Goal: Transaction & Acquisition: Purchase product/service

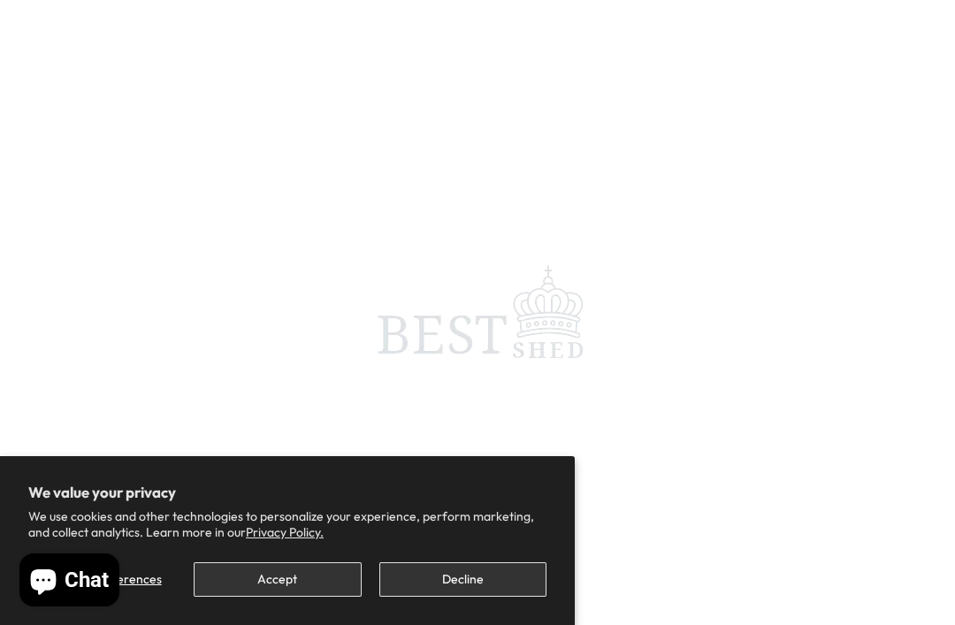
click at [467, 582] on button "Decline" at bounding box center [462, 579] width 167 height 34
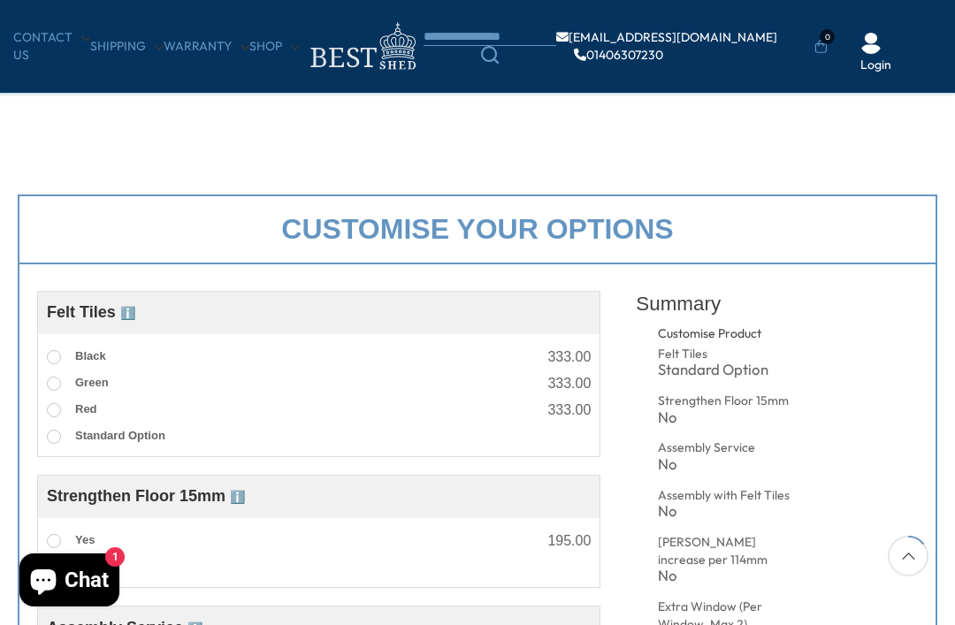
scroll to position [456, 0]
click at [64, 362] on label "Black" at bounding box center [76, 358] width 59 height 23
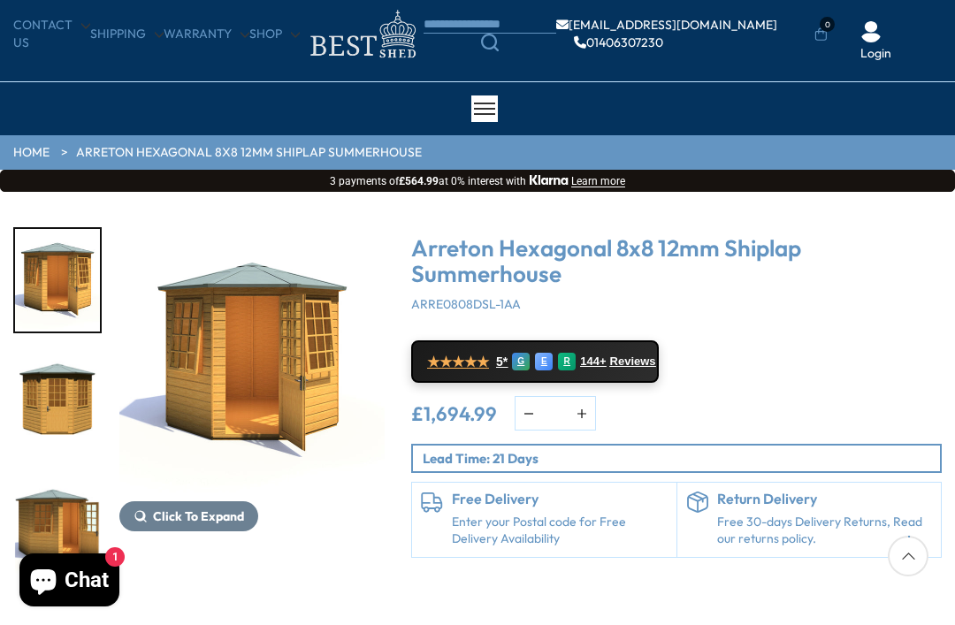
scroll to position [51, 0]
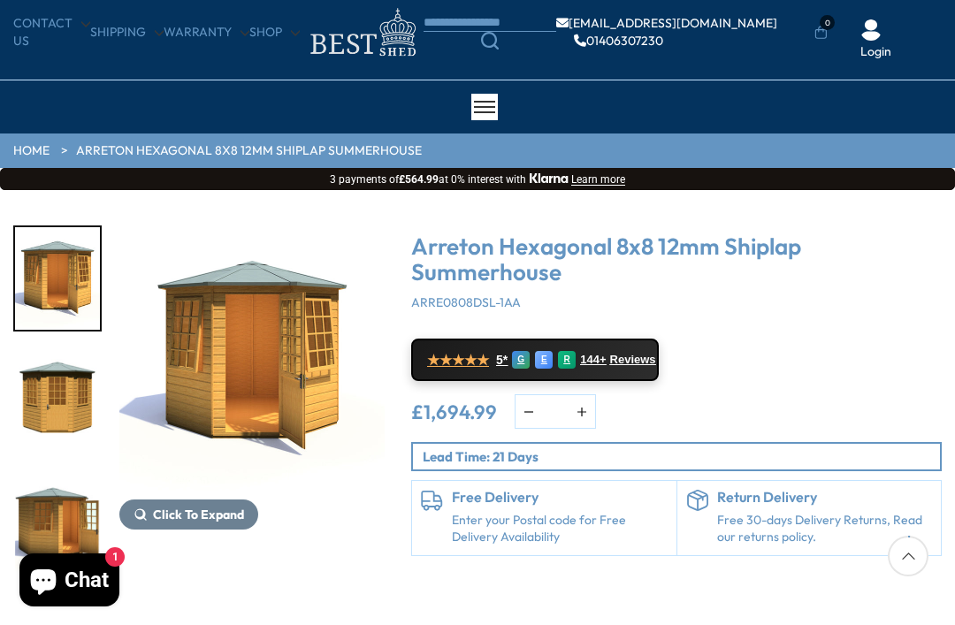
click at [68, 475] on img "3 / 9" at bounding box center [57, 526] width 85 height 103
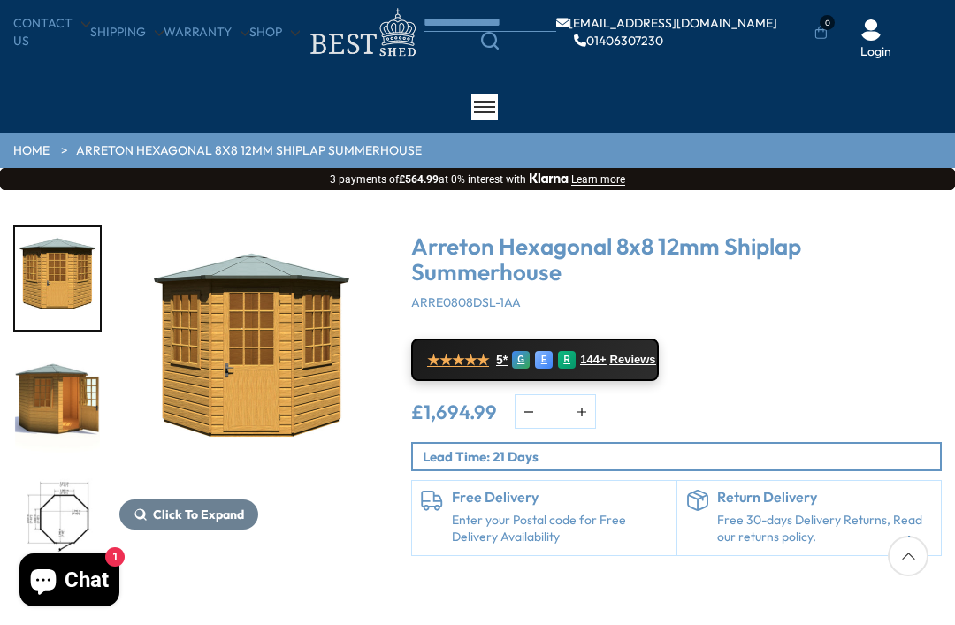
click at [65, 515] on div at bounding box center [66, 402] width 106 height 354
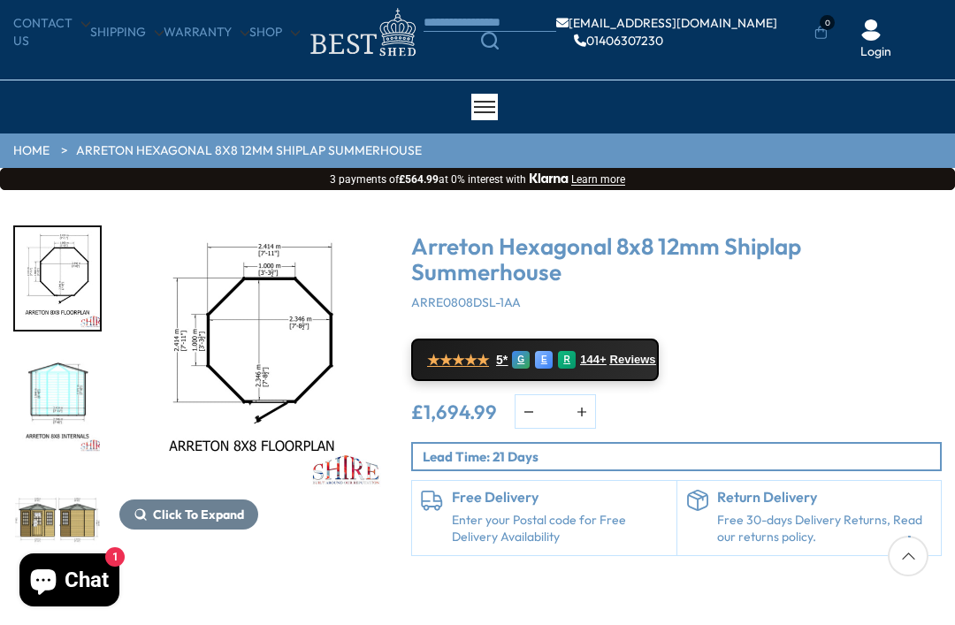
scroll to position [68, 0]
